Goal: Transaction & Acquisition: Obtain resource

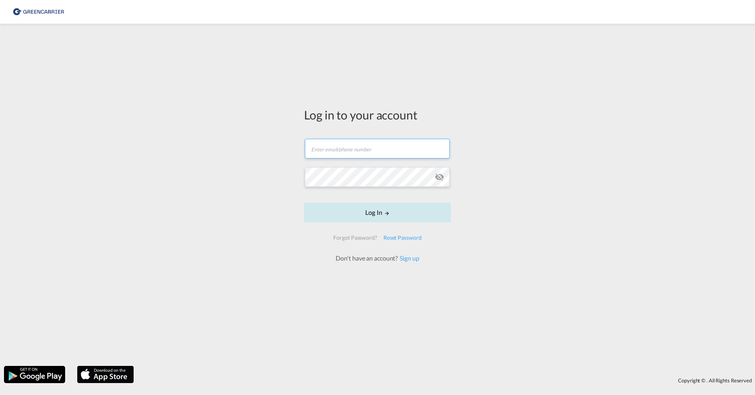
type input "sara.baranterjus@hecksher.com"
click at [353, 214] on button "Log In" at bounding box center [377, 213] width 147 height 20
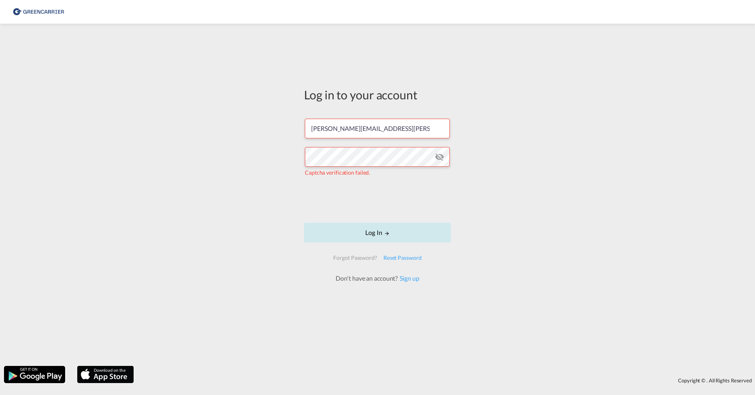
click at [388, 233] on md-icon "LOGIN" at bounding box center [387, 234] width 6 height 6
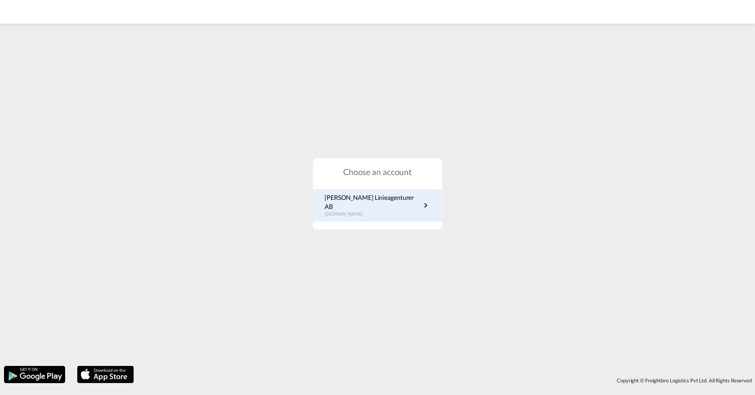
click at [384, 206] on p "Hecksher Linieagenturer AB" at bounding box center [372, 202] width 96 height 18
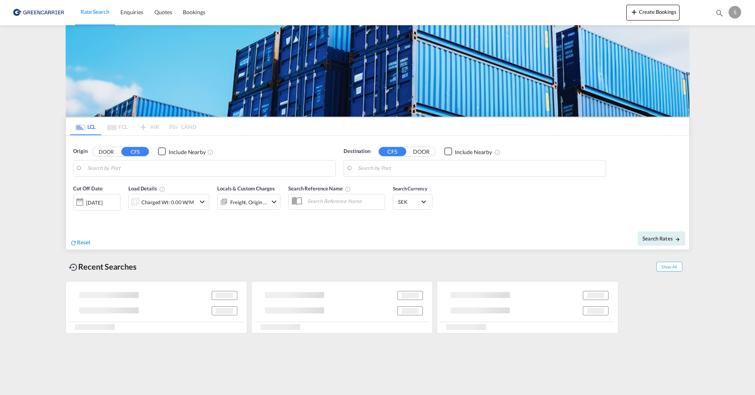
type input "[GEOGRAPHIC_DATA] ([GEOGRAPHIC_DATA]), [GEOGRAPHIC_DATA]"
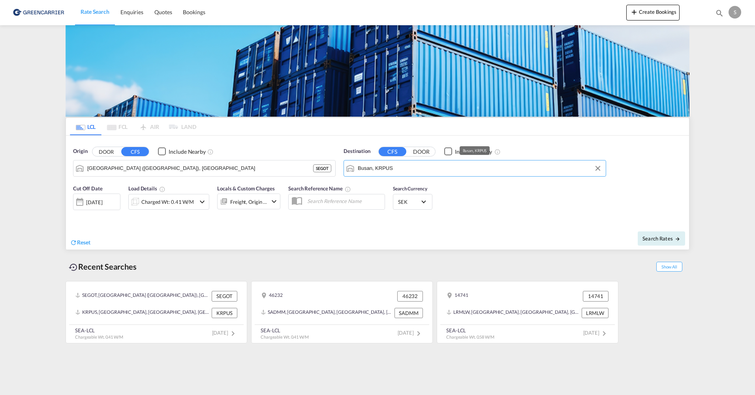
click at [380, 168] on input "Busan, KRPUS" at bounding box center [480, 169] width 244 height 12
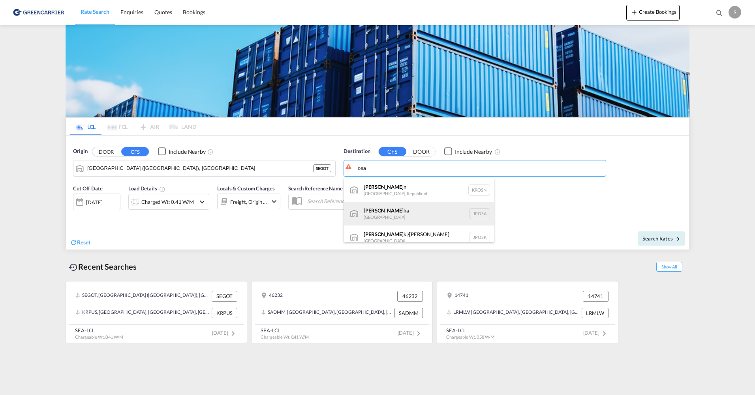
click at [366, 217] on div "Osa ka [GEOGRAPHIC_DATA] JPOSA" at bounding box center [419, 214] width 150 height 24
type input "[GEOGRAPHIC_DATA], [GEOGRAPHIC_DATA]"
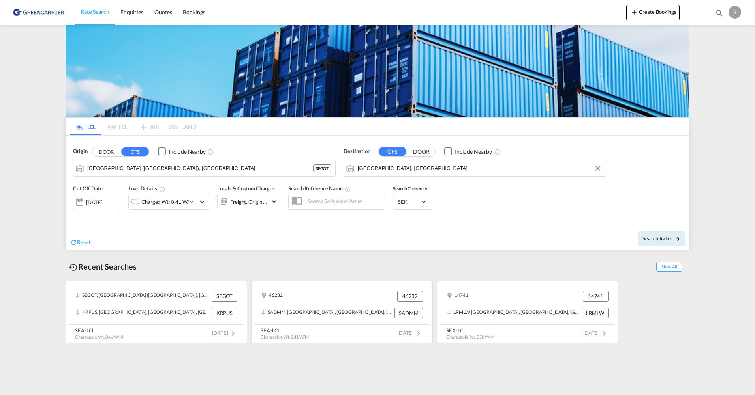
click at [110, 208] on md-input-container "[DATE] [DATE]" at bounding box center [96, 200] width 47 height 16
click at [665, 242] on span "Search Rates" at bounding box center [661, 239] width 38 height 6
type input "SEGOT to JPOSA / [DATE]"
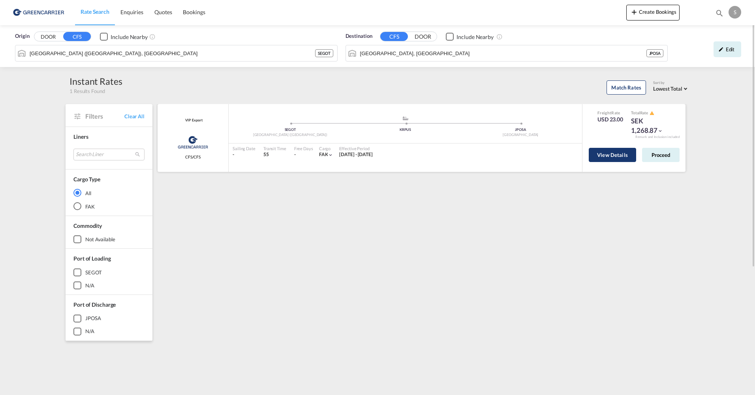
click at [612, 152] on button "View Details" at bounding box center [611, 155] width 47 height 14
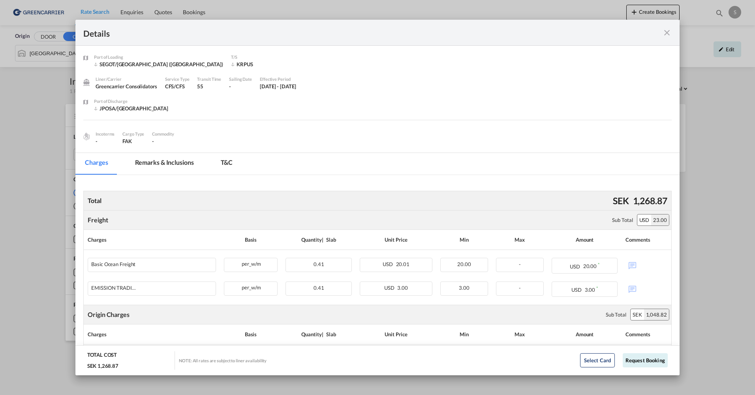
drag, startPoint x: 669, startPoint y: 31, endPoint x: 666, endPoint y: 36, distance: 6.2
click at [669, 31] on md-icon "icon-close fg-AAA8AD m-0 cursor" at bounding box center [666, 32] width 9 height 9
